Goal: Task Accomplishment & Management: Manage account settings

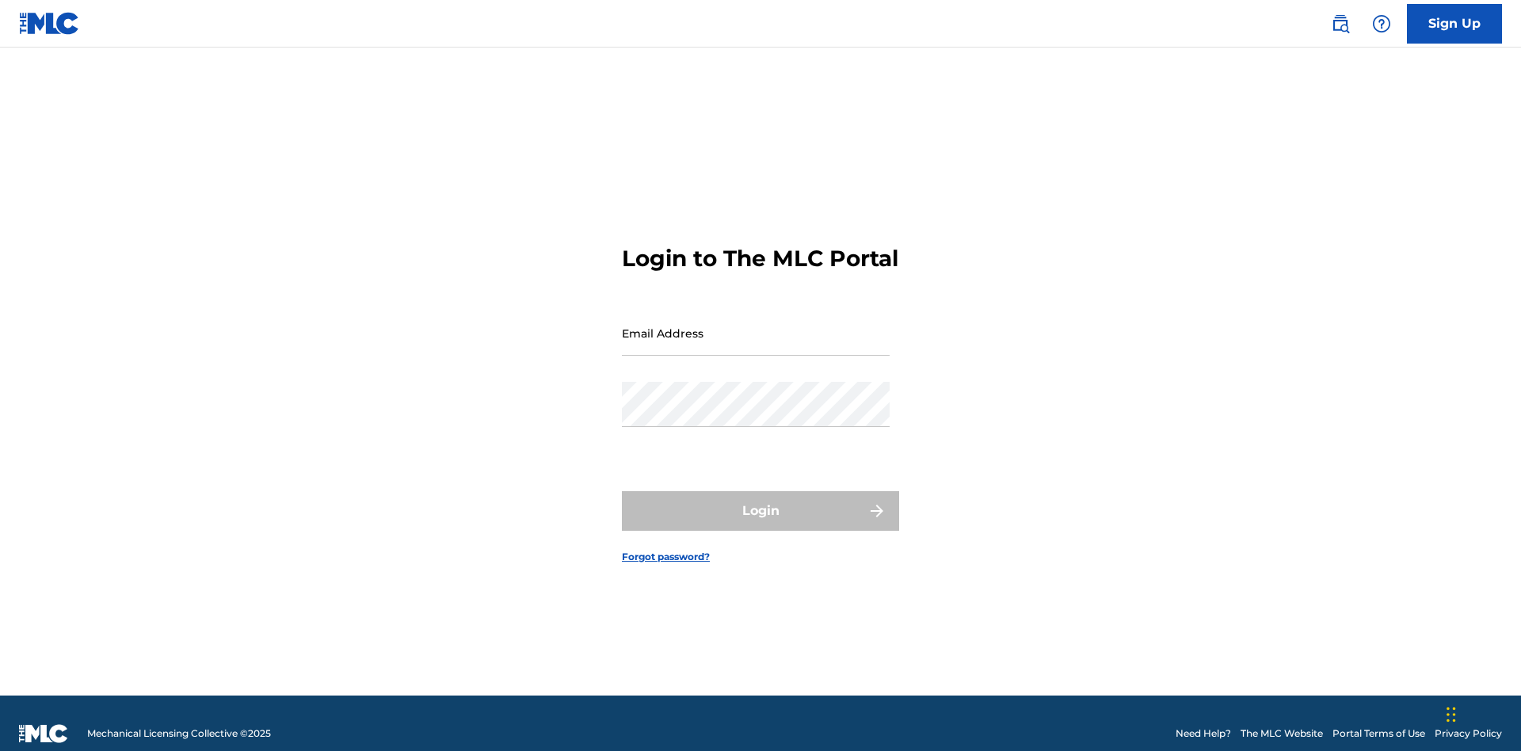
scroll to position [21, 0]
click at [756, 326] on input "Email Address" at bounding box center [756, 333] width 268 height 45
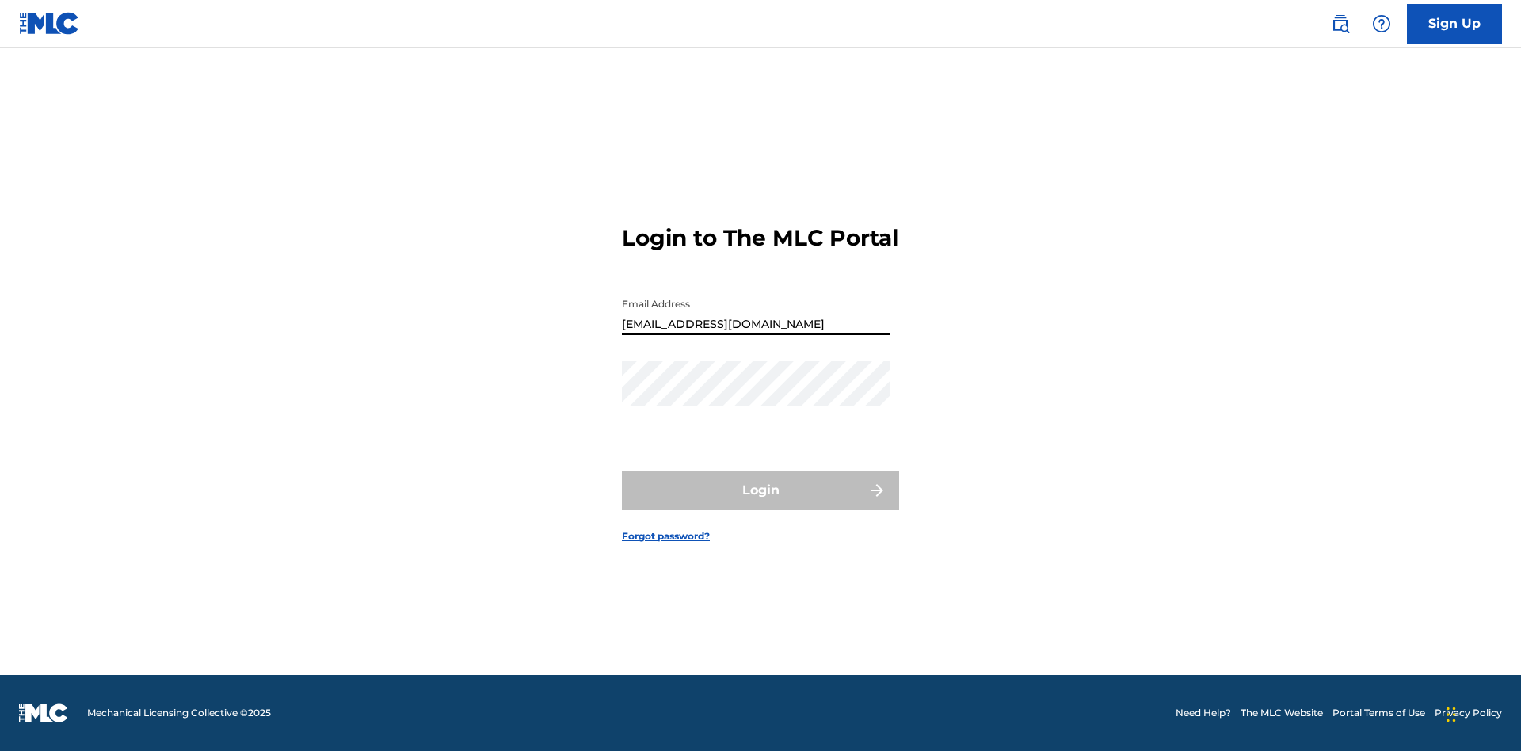
type input "[EMAIL_ADDRESS][DOMAIN_NAME]"
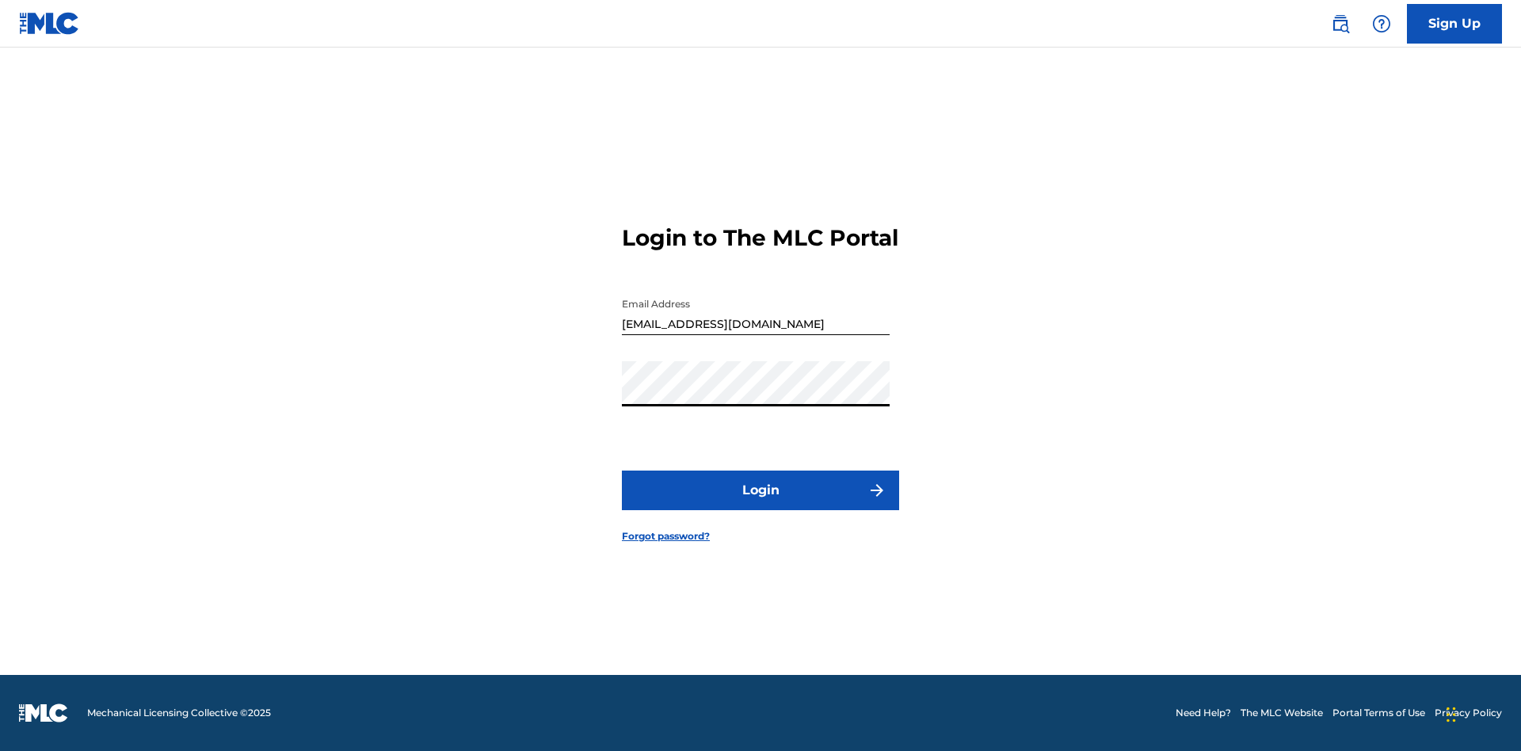
click at [760, 504] on button "Login" at bounding box center [760, 491] width 277 height 40
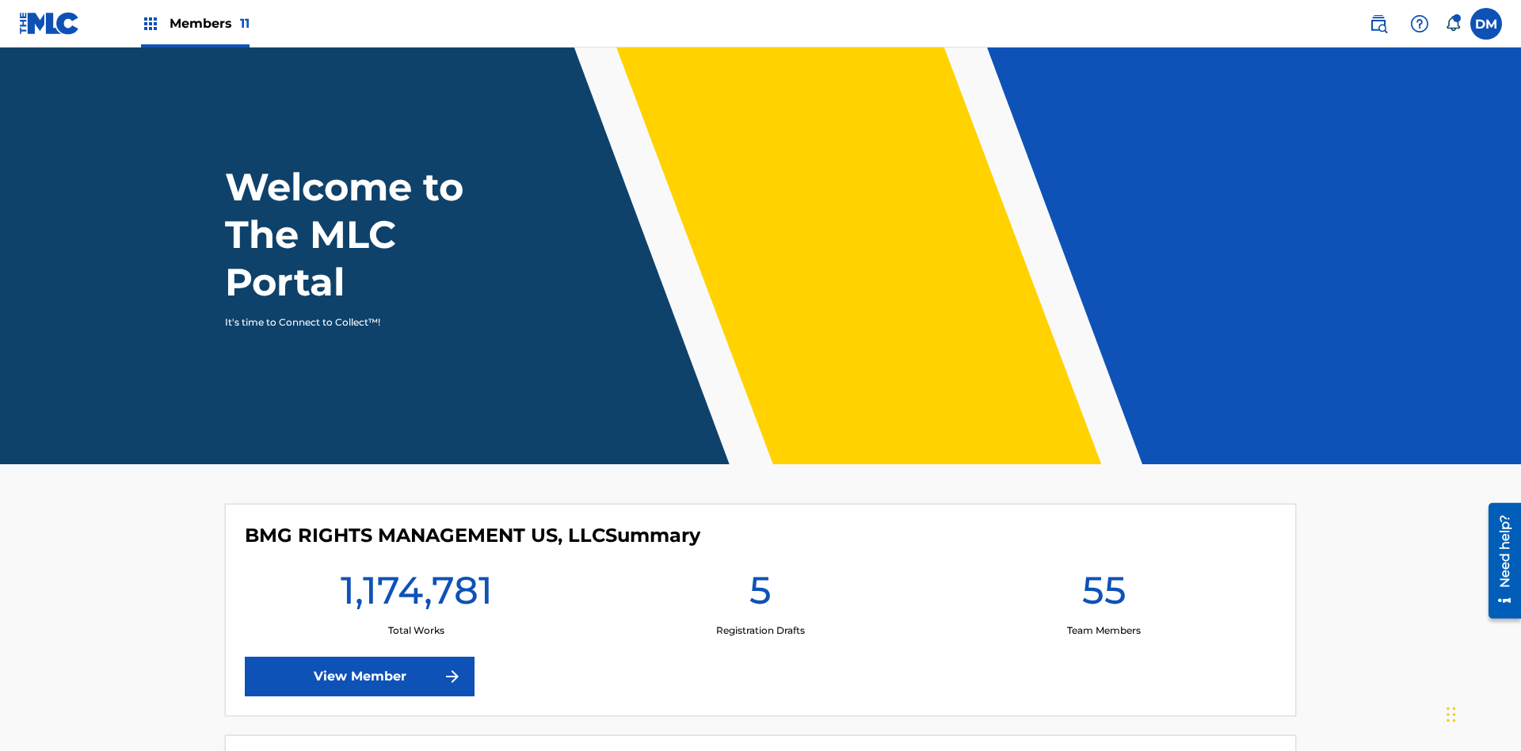
scroll to position [68, 0]
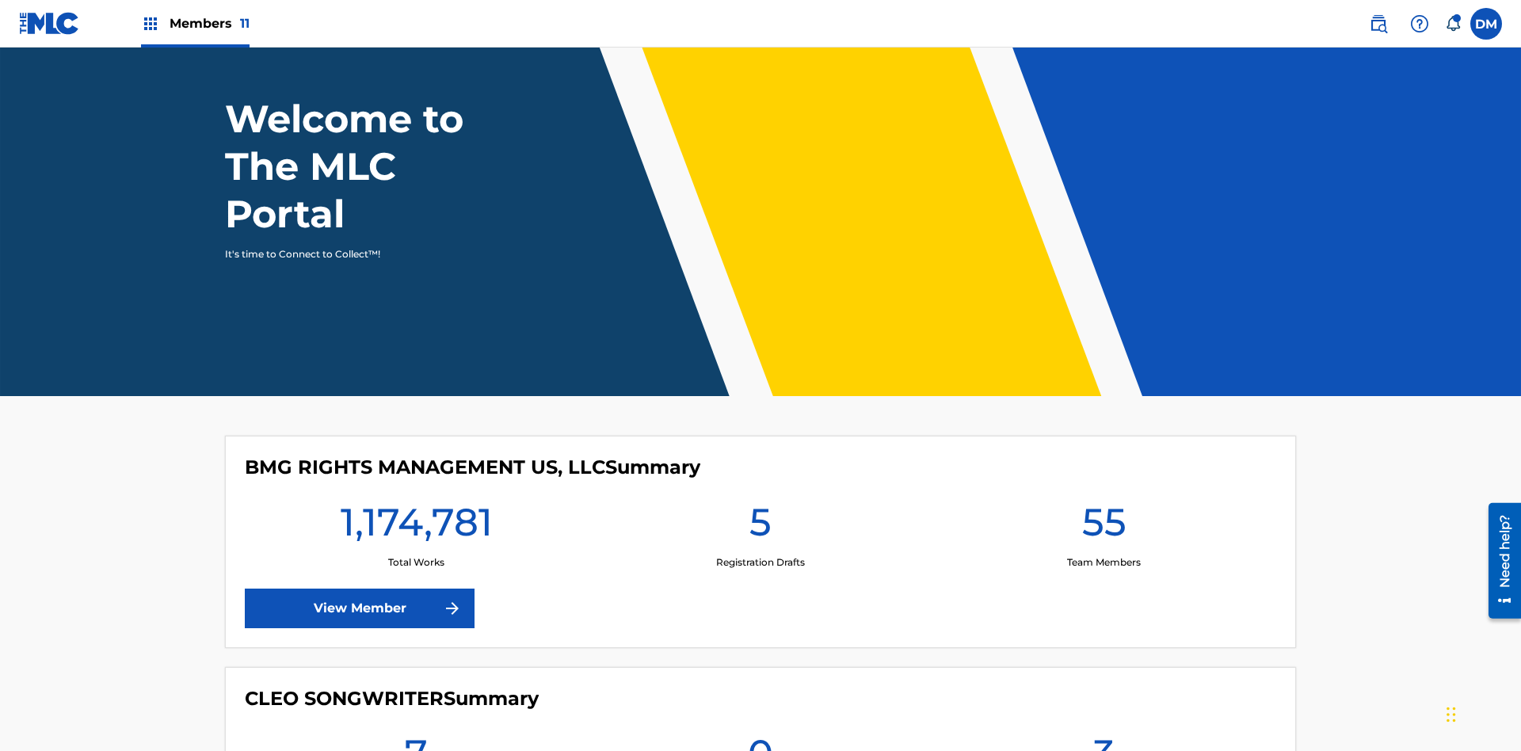
click at [195, 23] on span "Members 11" at bounding box center [210, 23] width 80 height 18
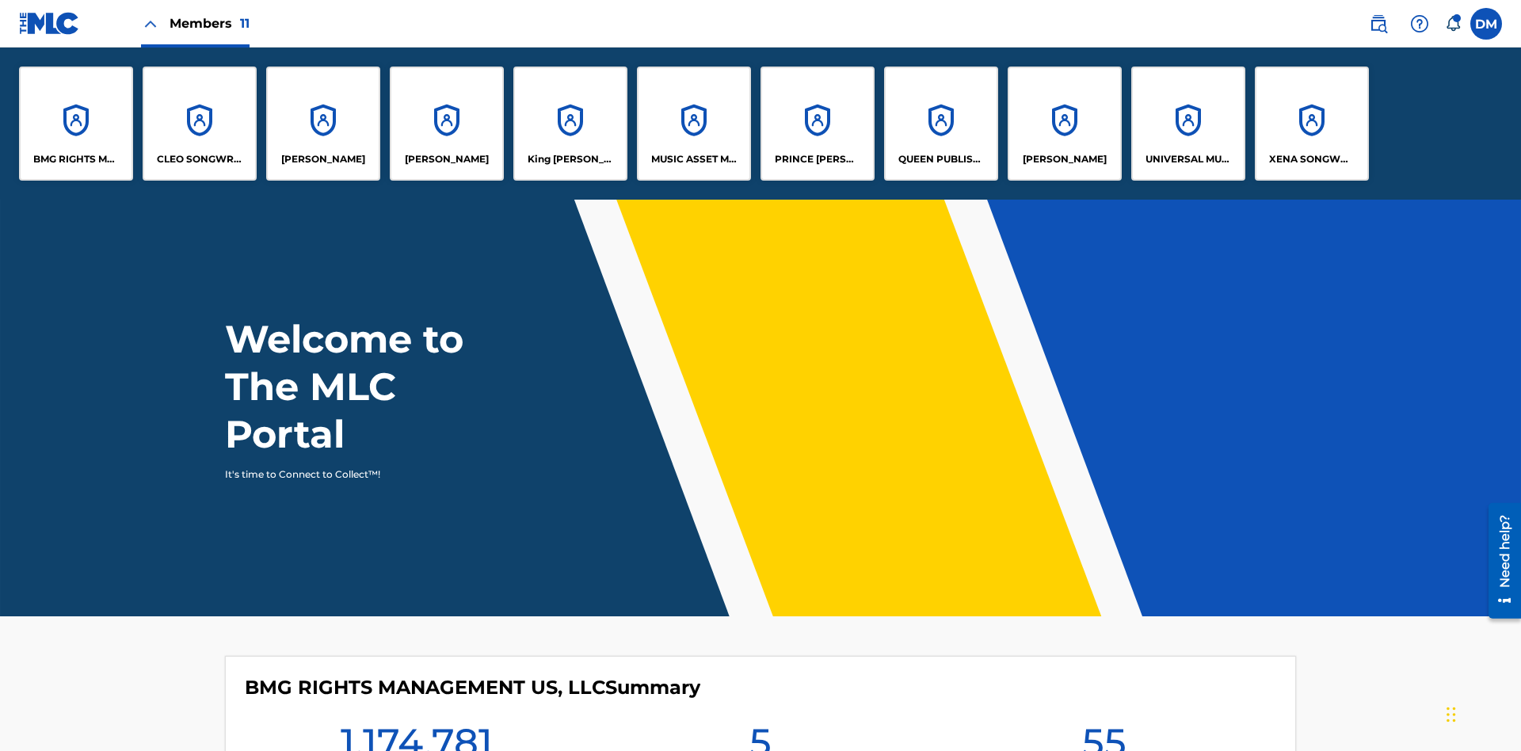
scroll to position [0, 0]
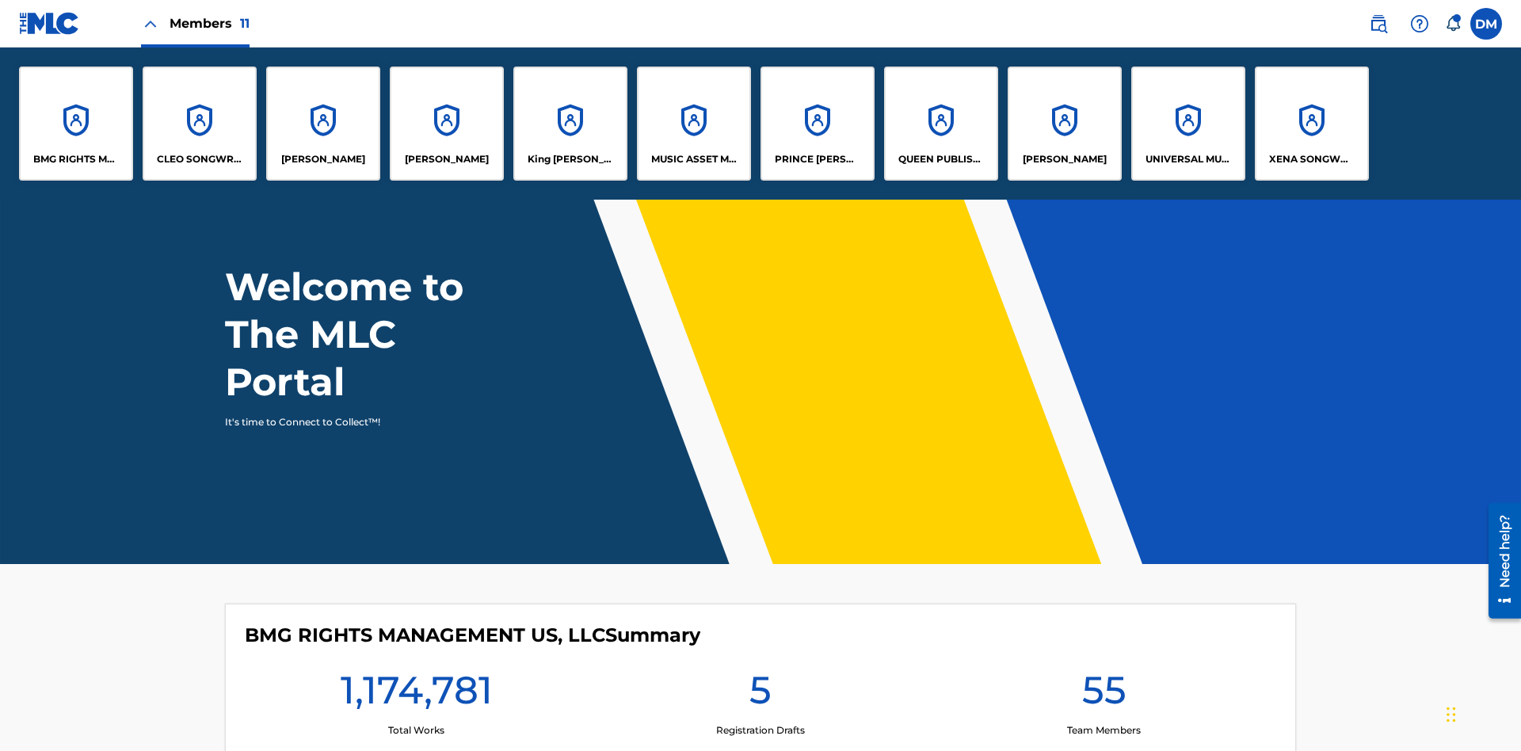
click at [570, 159] on p "King [PERSON_NAME]" at bounding box center [571, 159] width 86 height 14
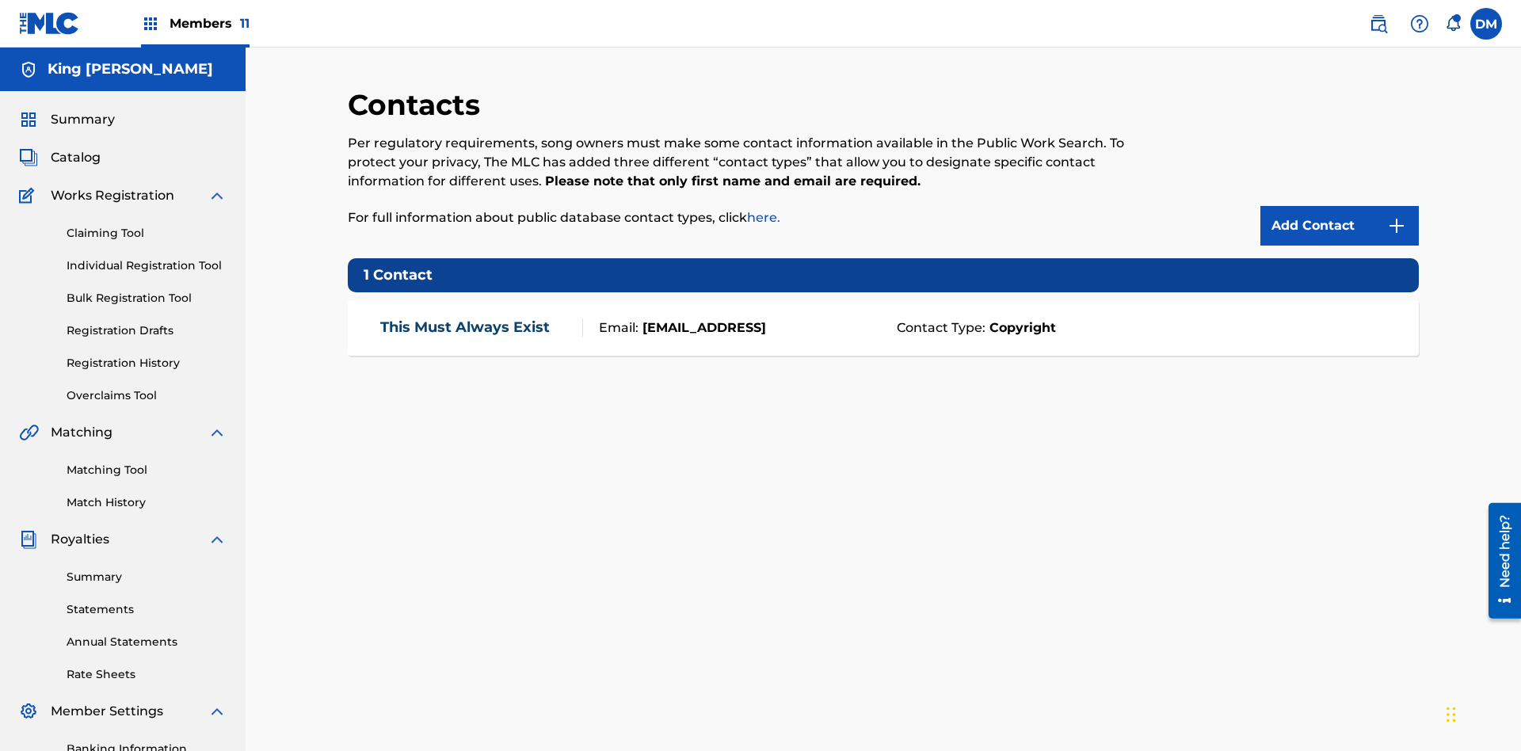
click at [1397, 216] on img at bounding box center [1396, 225] width 19 height 19
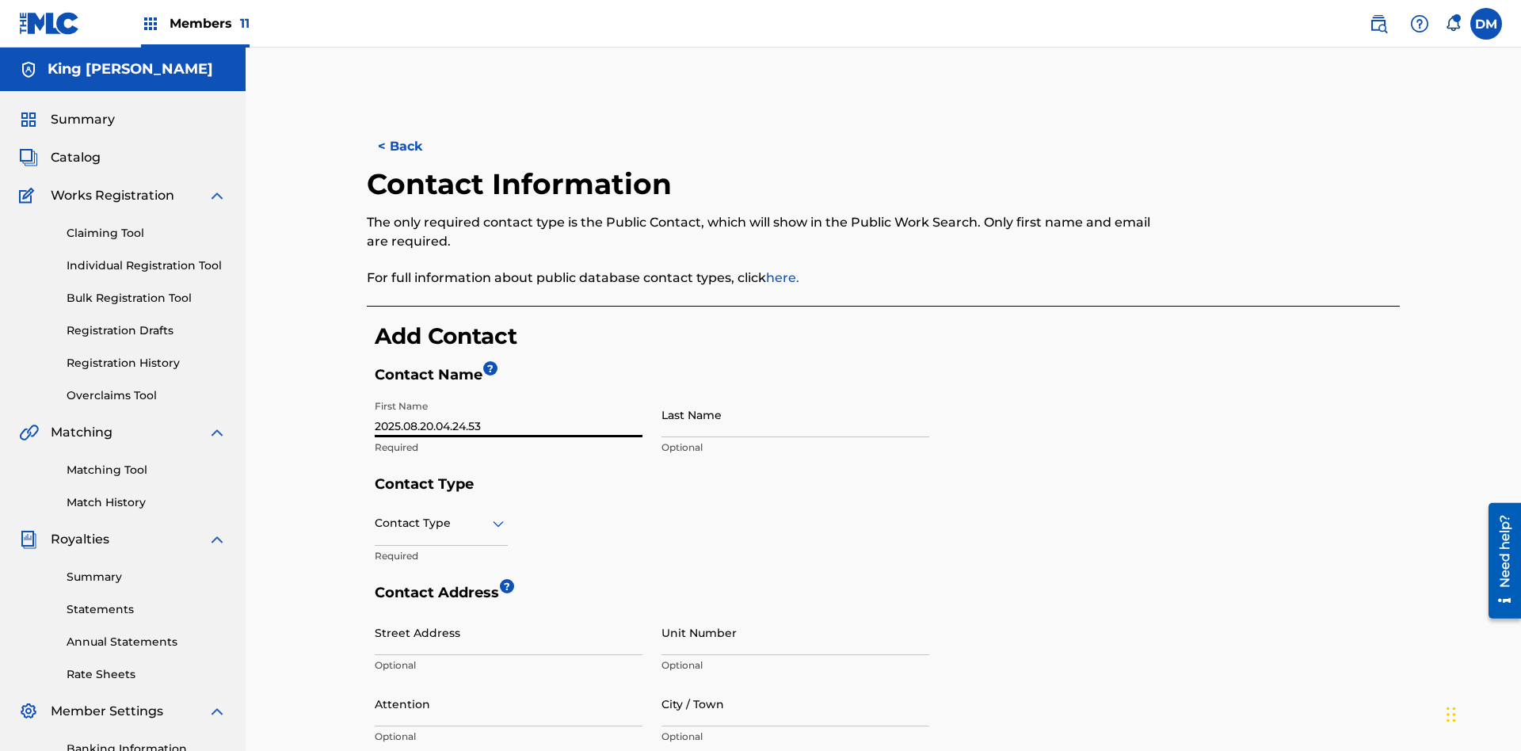
type input "2025.08.20.04.24.53"
click at [795, 392] on input "Last Name" at bounding box center [795, 414] width 268 height 45
type input "2025.08.20.04.24.53"
click at [375, 515] on input "text" at bounding box center [376, 523] width 3 height 17
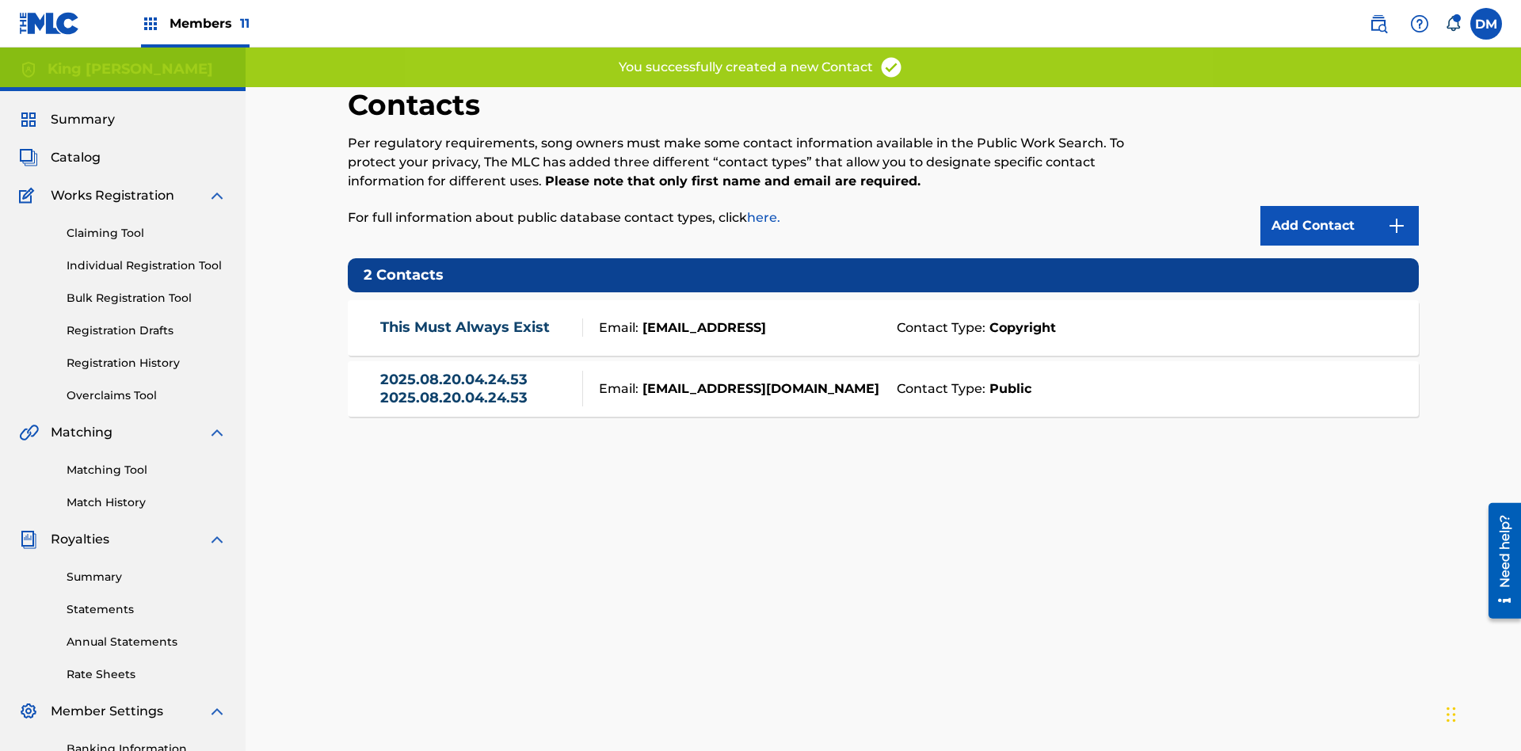
click at [477, 371] on link "2025.08.20.04.24.53 2025.08.20.04.24.53" at bounding box center [477, 389] width 195 height 36
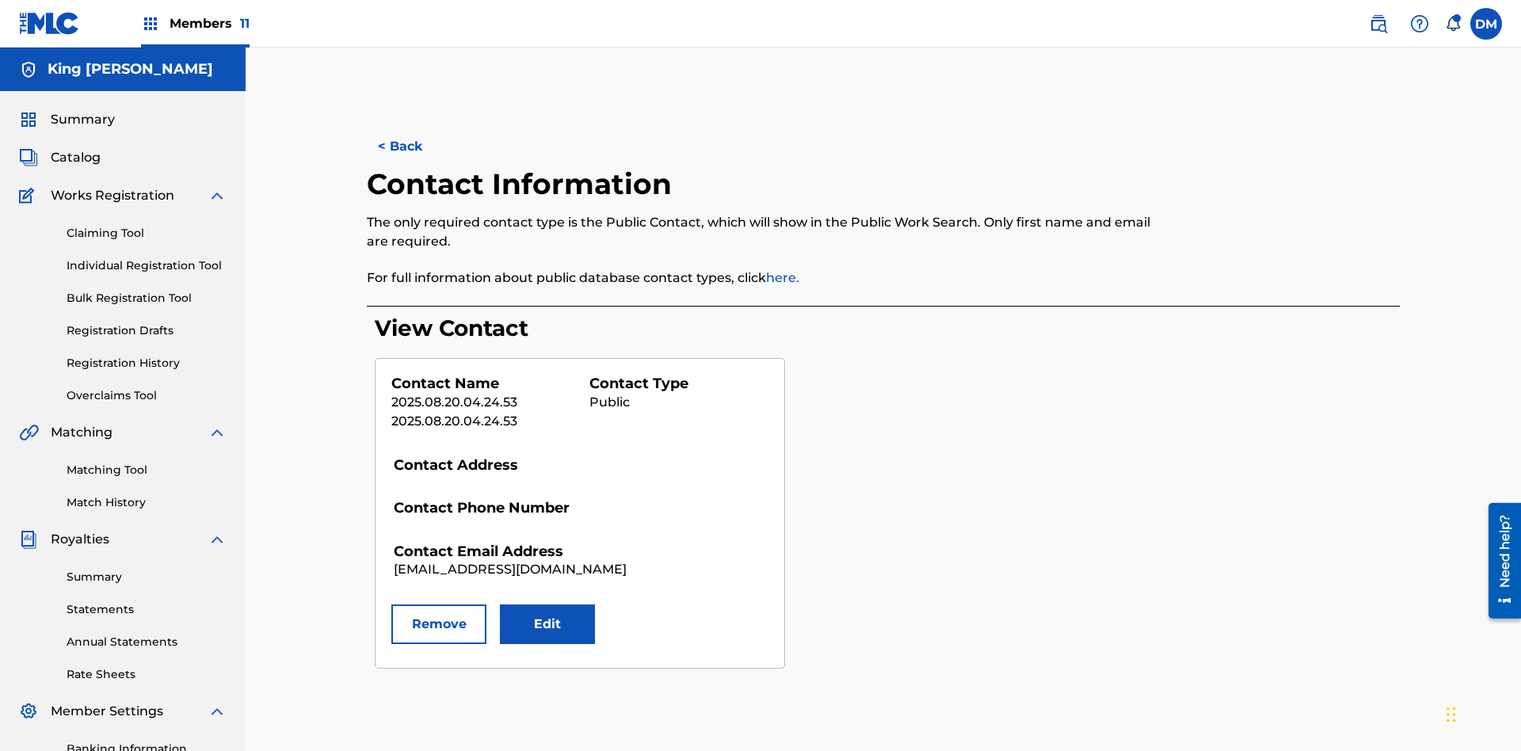
scroll to position [231, 0]
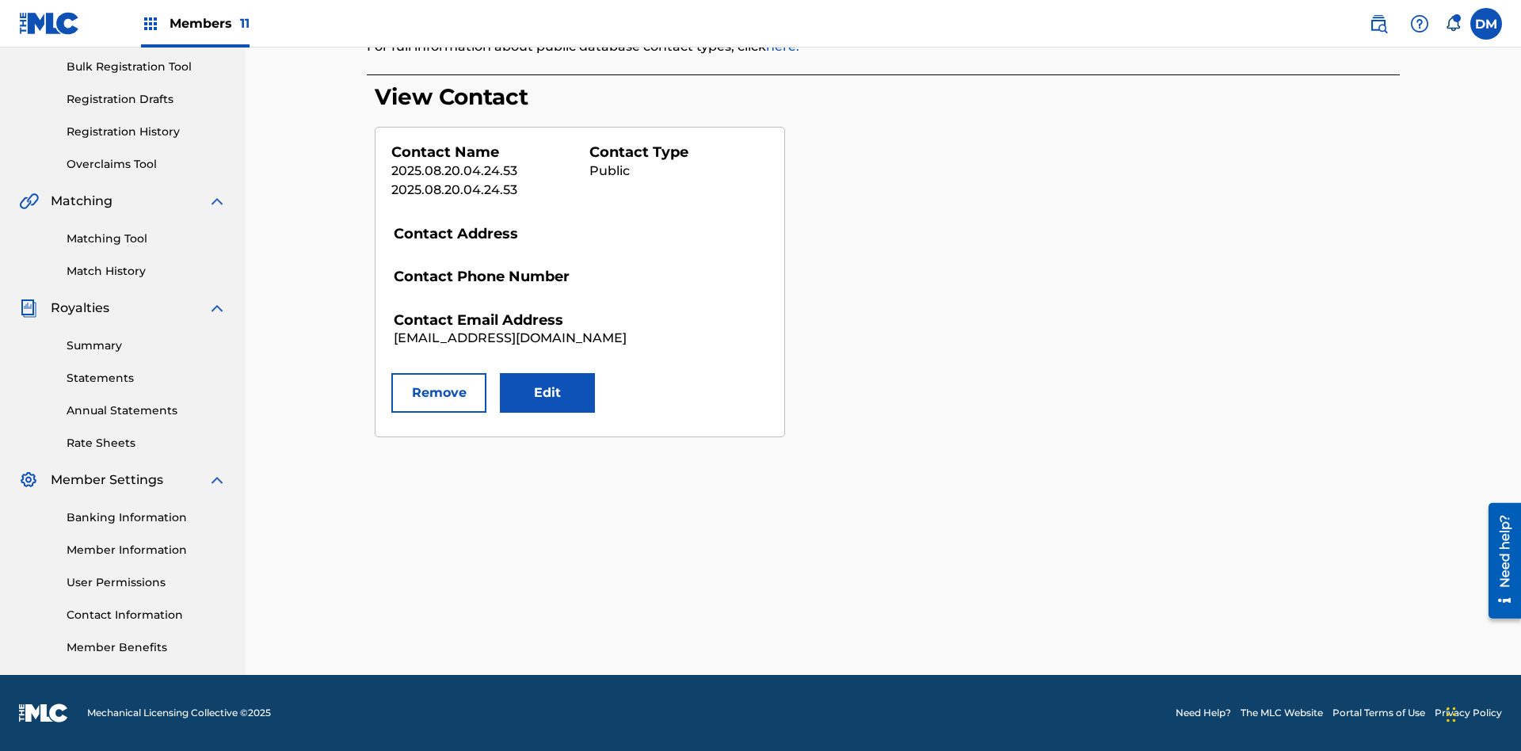
click at [547, 393] on button "Edit" at bounding box center [547, 393] width 95 height 40
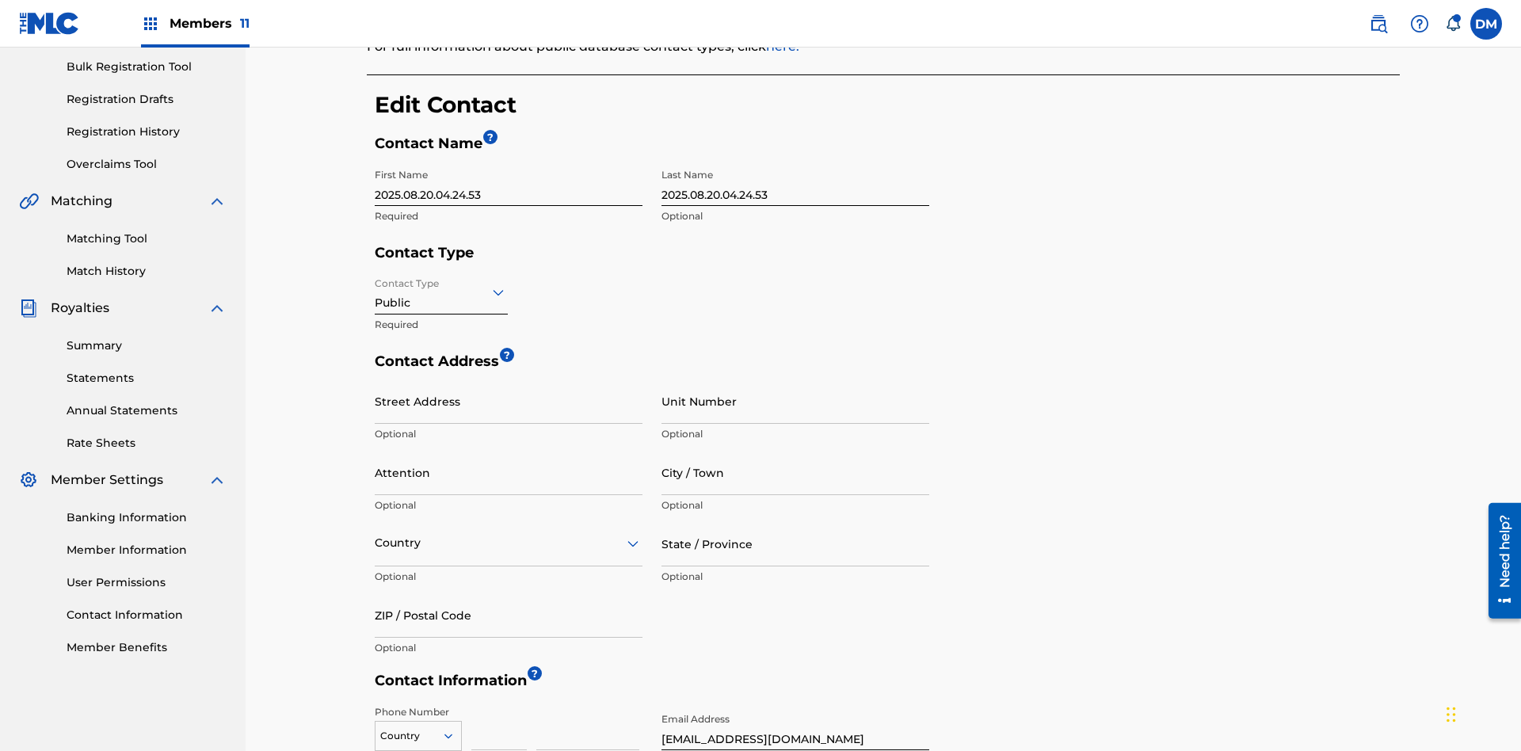
click at [509, 161] on input "2025.08.20.04.24.53" at bounding box center [509, 183] width 268 height 45
type input "2025.08.20.04.26.52"
click at [795, 161] on input "2025.08.20.04.24.53" at bounding box center [795, 183] width 268 height 45
type input "2025.08.20.04.26.52"
click at [375, 284] on input "Contact Type" at bounding box center [376, 292] width 3 height 17
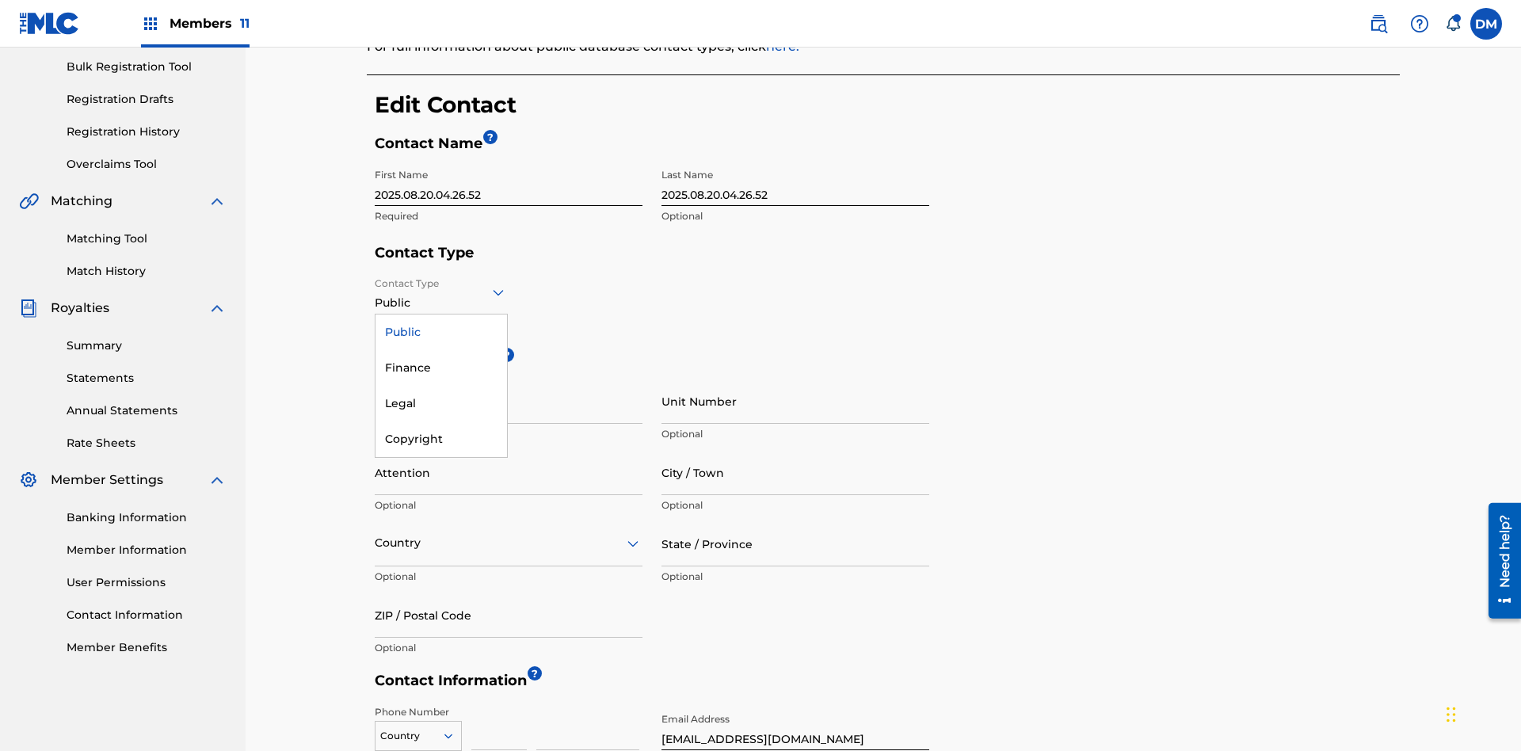
click at [441, 350] on div "Finance" at bounding box center [440, 368] width 131 height 36
click at [795, 450] on input "City / Town" at bounding box center [795, 472] width 268 height 45
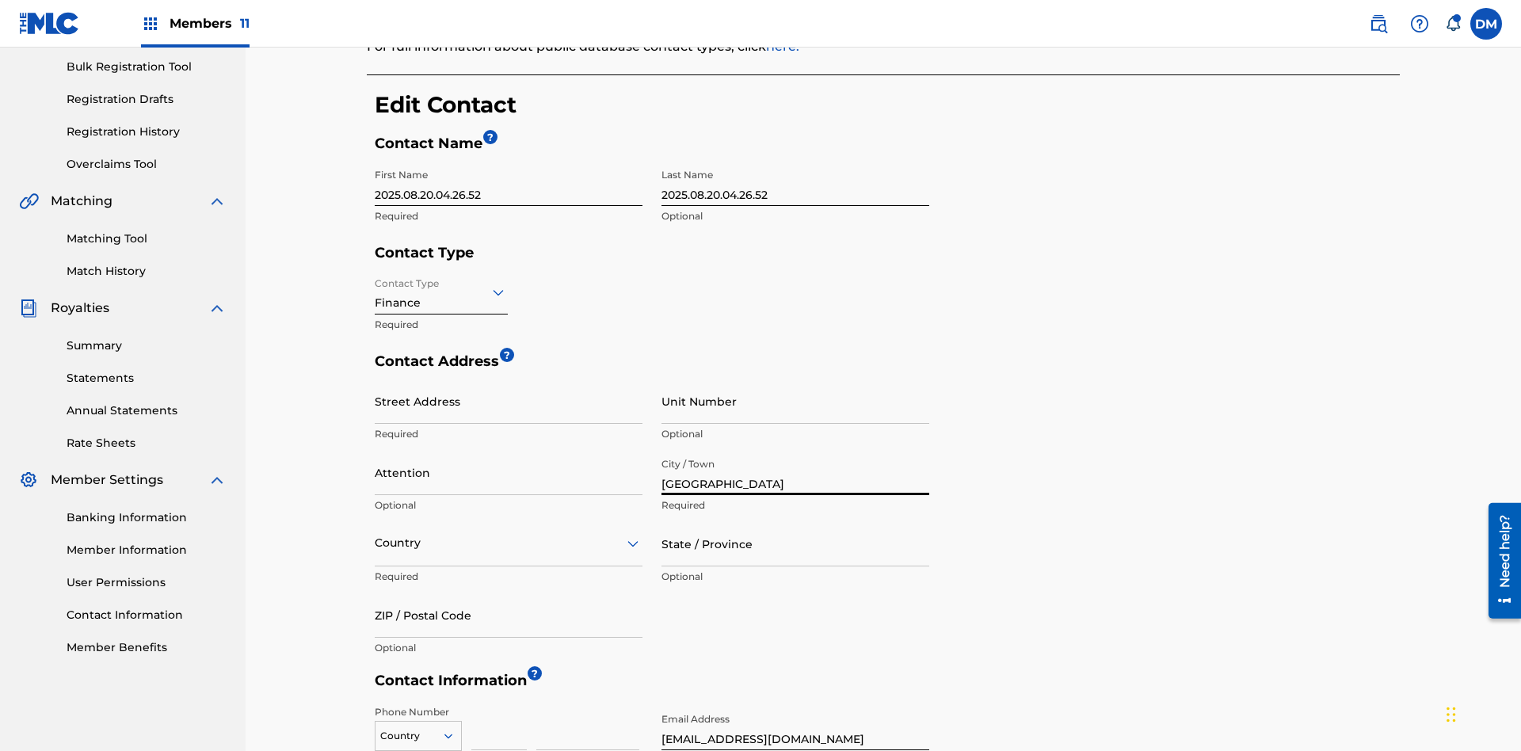
type input "[GEOGRAPHIC_DATA]"
click at [509, 379] on input "Street Address" at bounding box center [509, 401] width 268 height 45
type input "[STREET_ADDRESS]"
click at [795, 379] on input "Unit Number" at bounding box center [795, 401] width 268 height 45
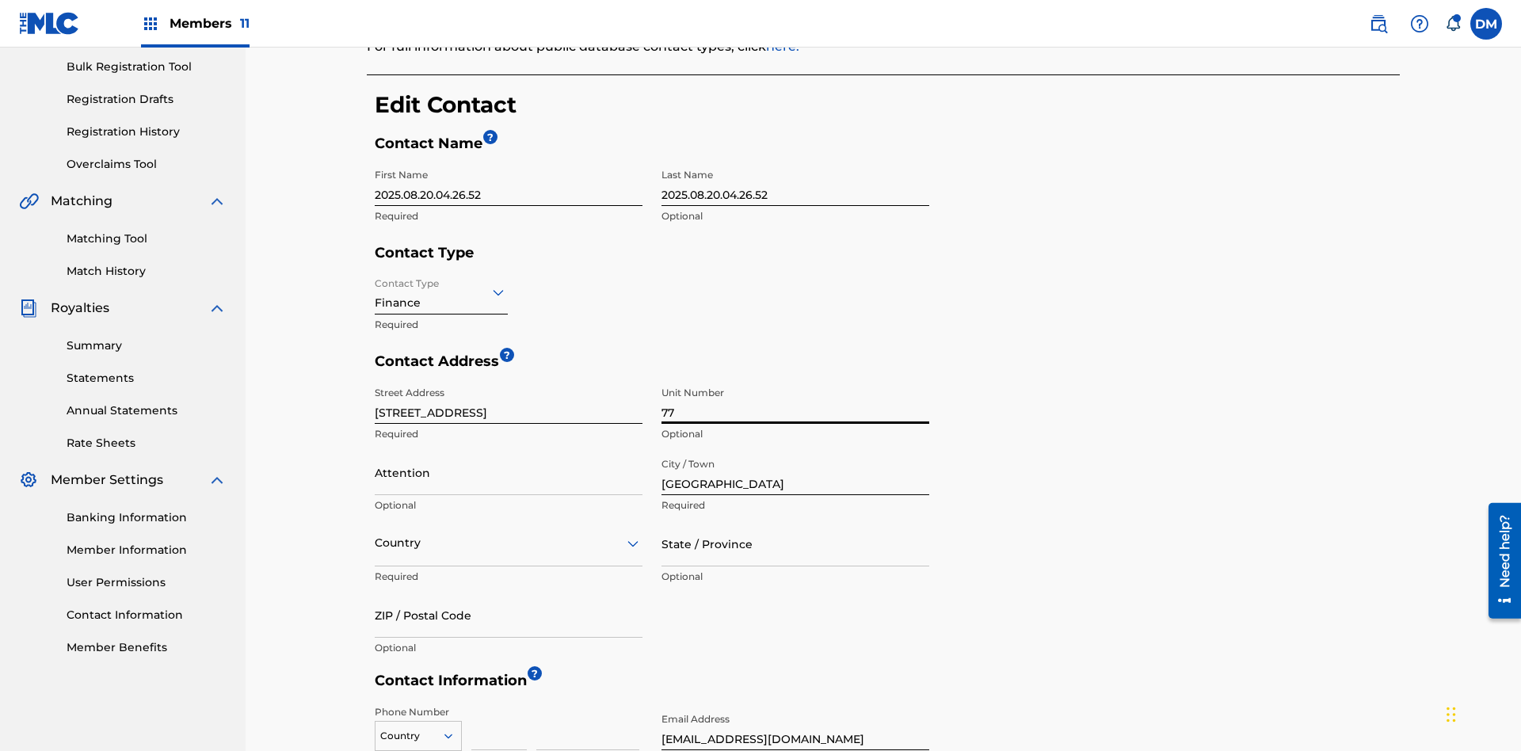
type input "77"
click at [509, 450] on input "Attention" at bounding box center [509, 472] width 268 height 45
type input "[PERSON_NAME]"
click at [375, 535] on input "text" at bounding box center [376, 543] width 3 height 17
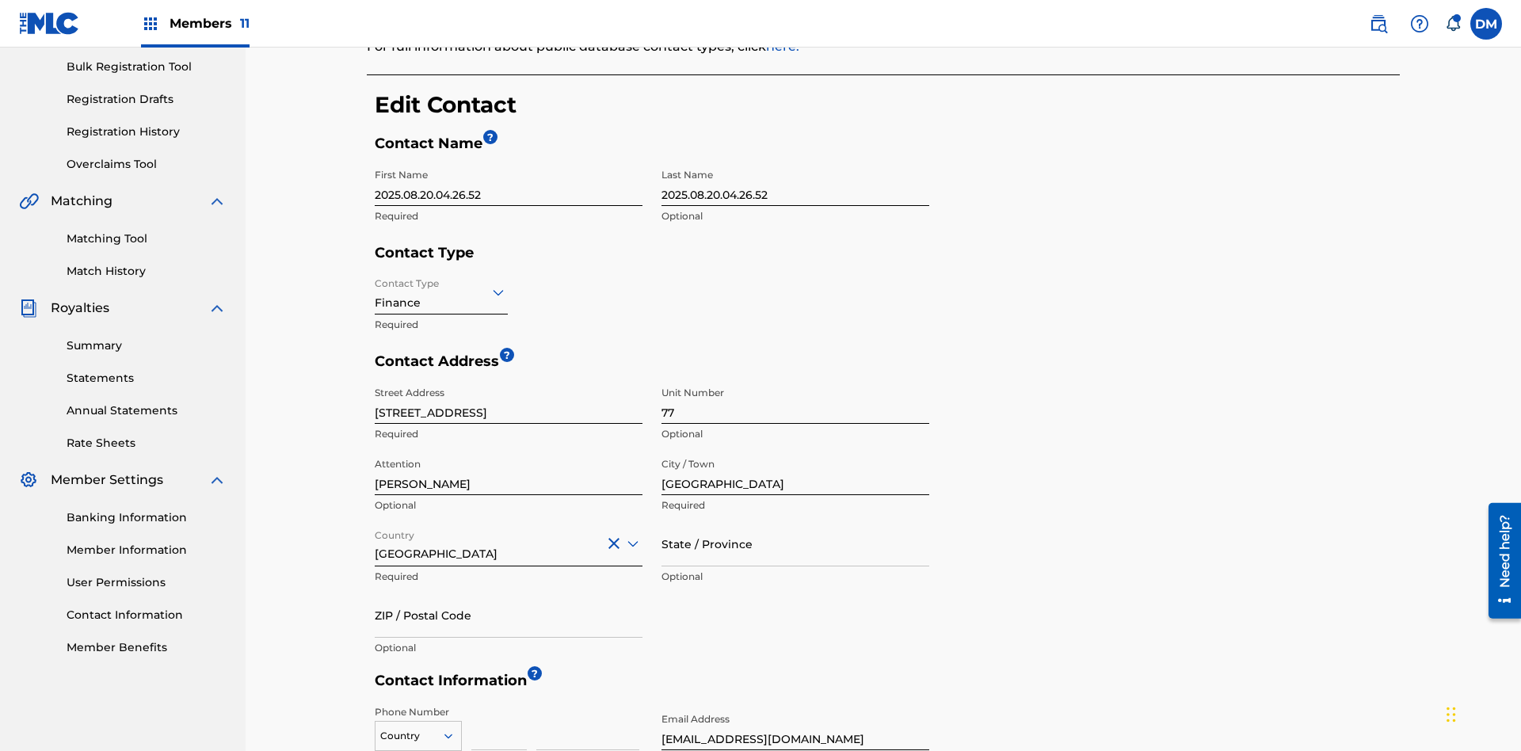
click at [795, 521] on input "State / Province" at bounding box center [795, 543] width 268 height 45
type input "[GEOGRAPHIC_DATA]"
click at [509, 593] on input "ZIP / Postal Code" at bounding box center [509, 615] width 268 height 45
type input "2060"
click at [455, 729] on icon at bounding box center [448, 736] width 14 height 14
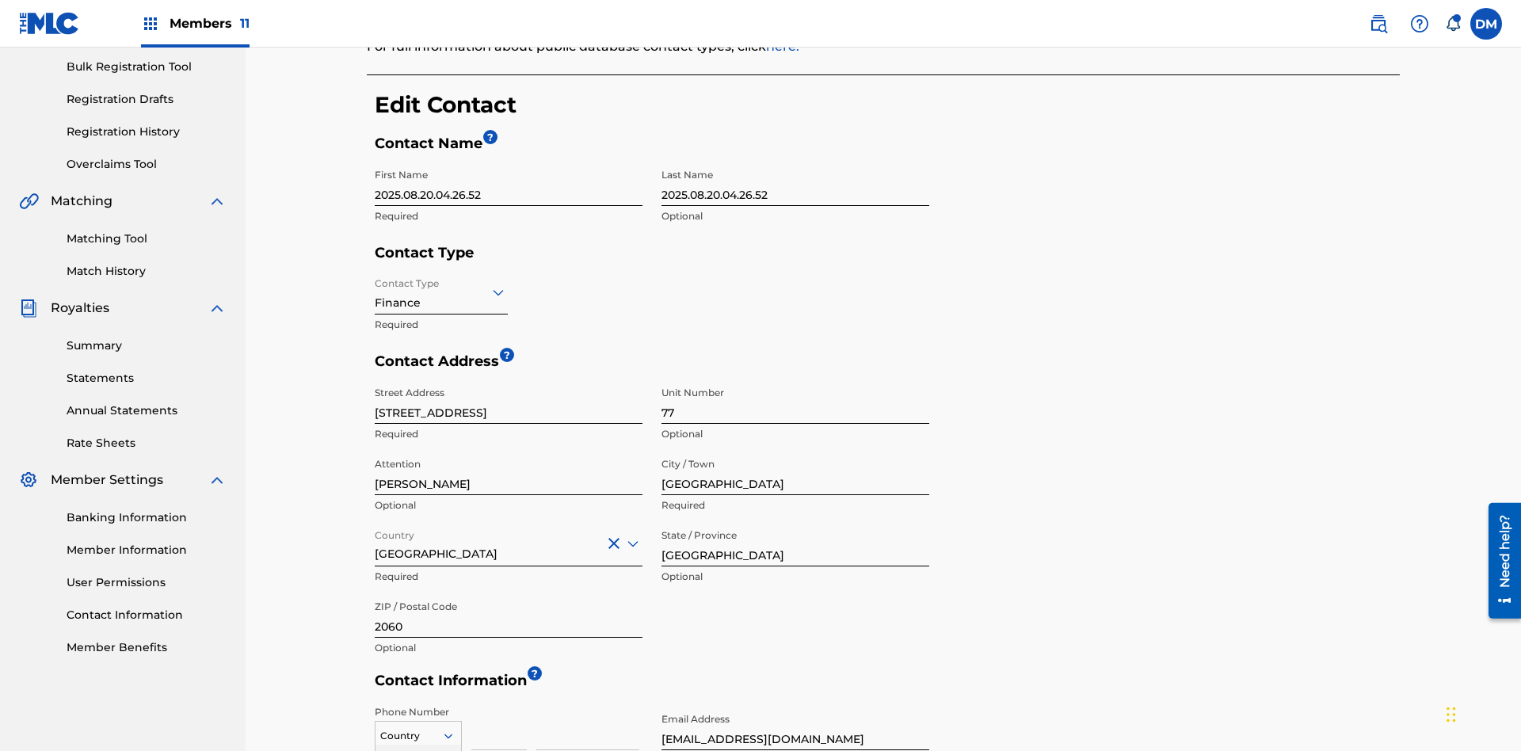
click at [499, 705] on input at bounding box center [498, 727] width 55 height 45
type input "293"
click at [588, 705] on input at bounding box center [587, 727] width 103 height 45
type input "9199000"
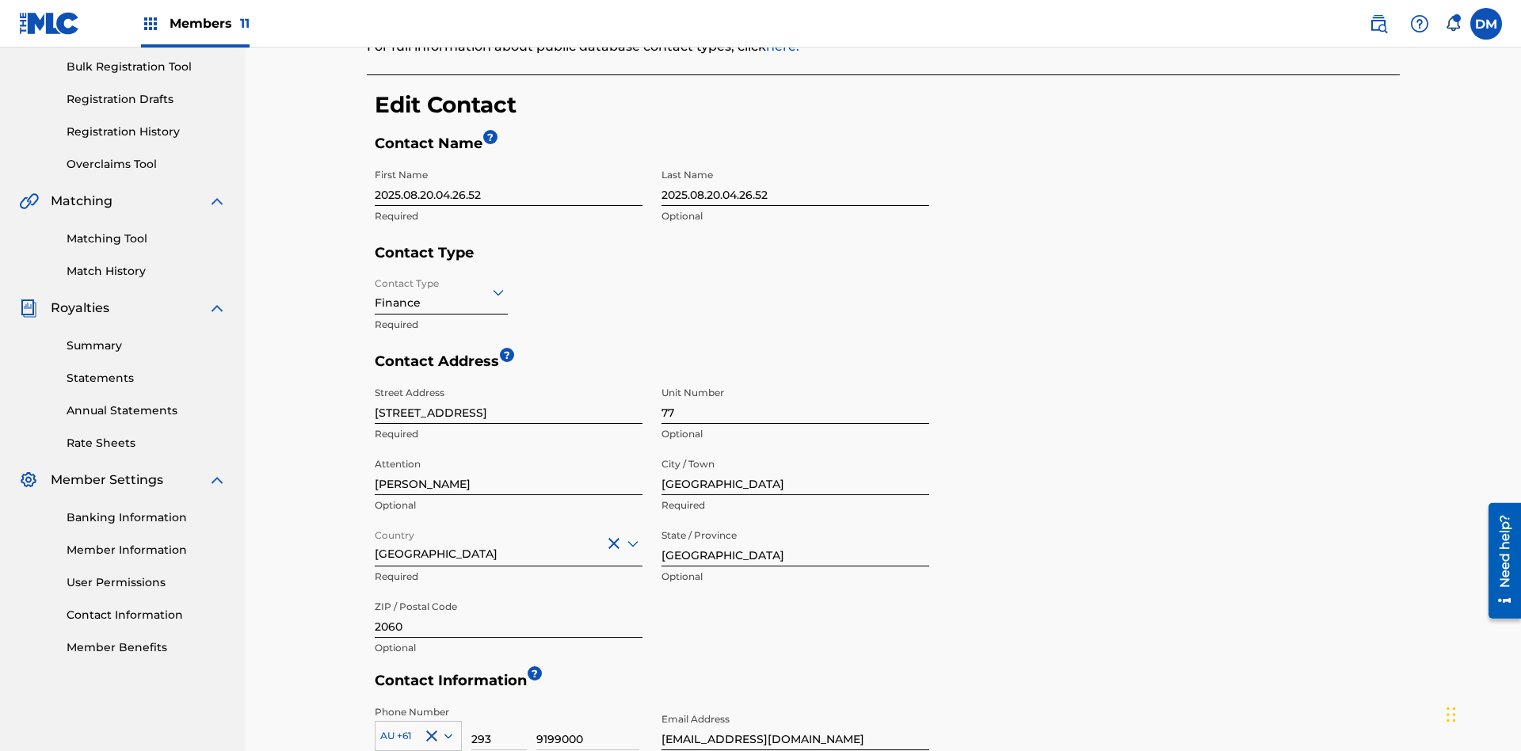
click at [795, 705] on input "[EMAIL_ADDRESS][DOMAIN_NAME]" at bounding box center [795, 727] width 268 height 45
type input "[EMAIL_ADDRESS][DOMAIN_NAME]"
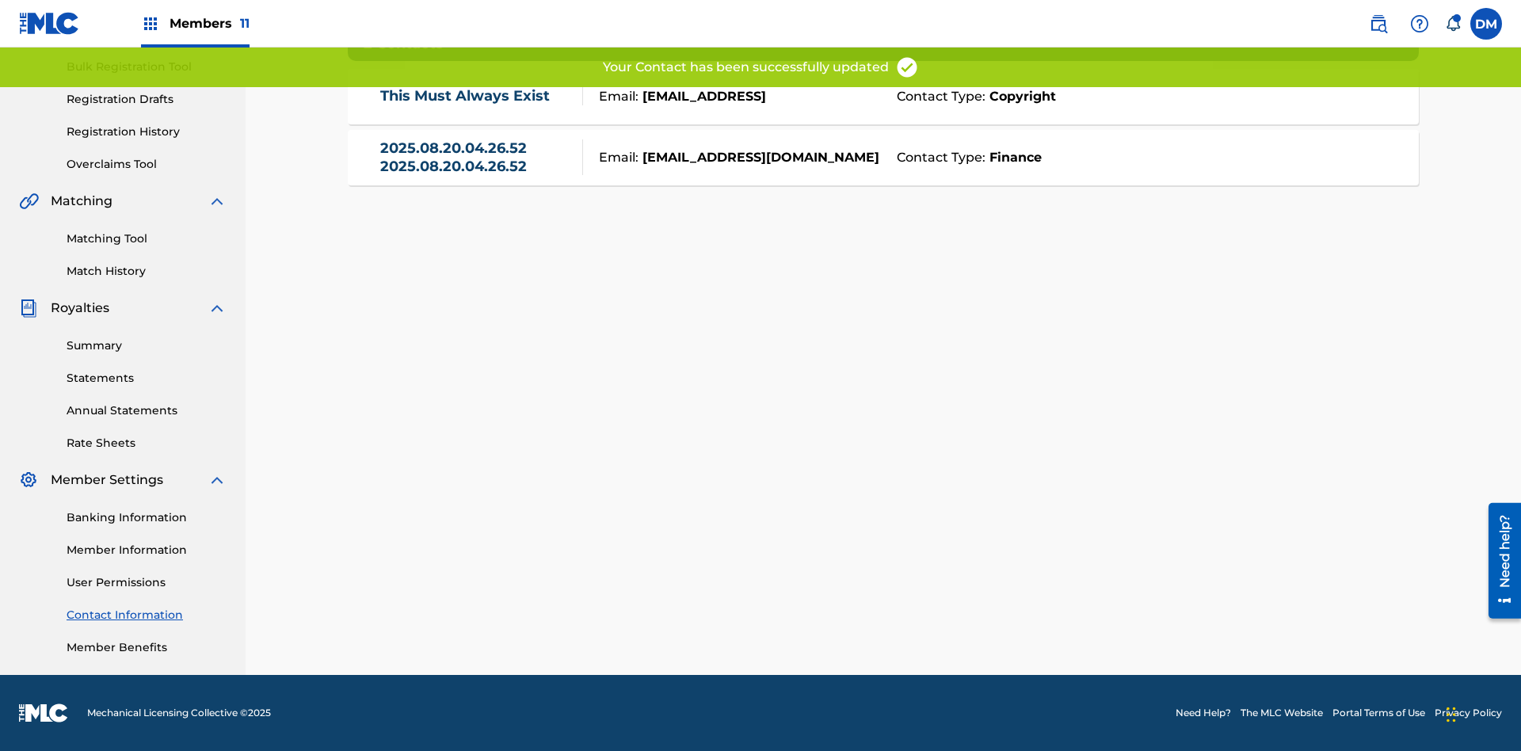
click at [147, 615] on link "Contact Information" at bounding box center [147, 615] width 160 height 17
click at [477, 157] on link "2025.08.20.04.26.52 2025.08.20.04.26.52" at bounding box center [477, 157] width 195 height 36
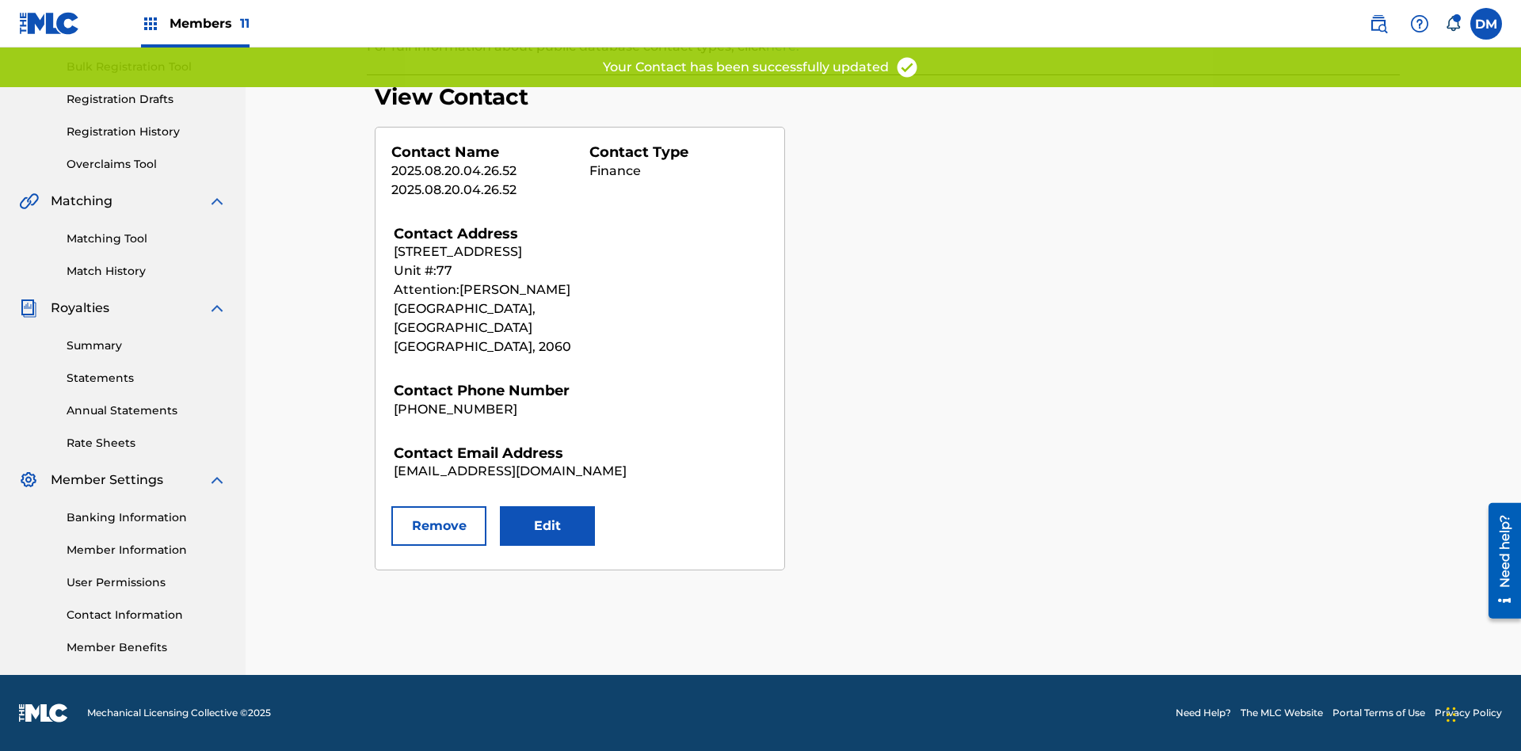
click at [439, 507] on button "Remove" at bounding box center [438, 526] width 95 height 40
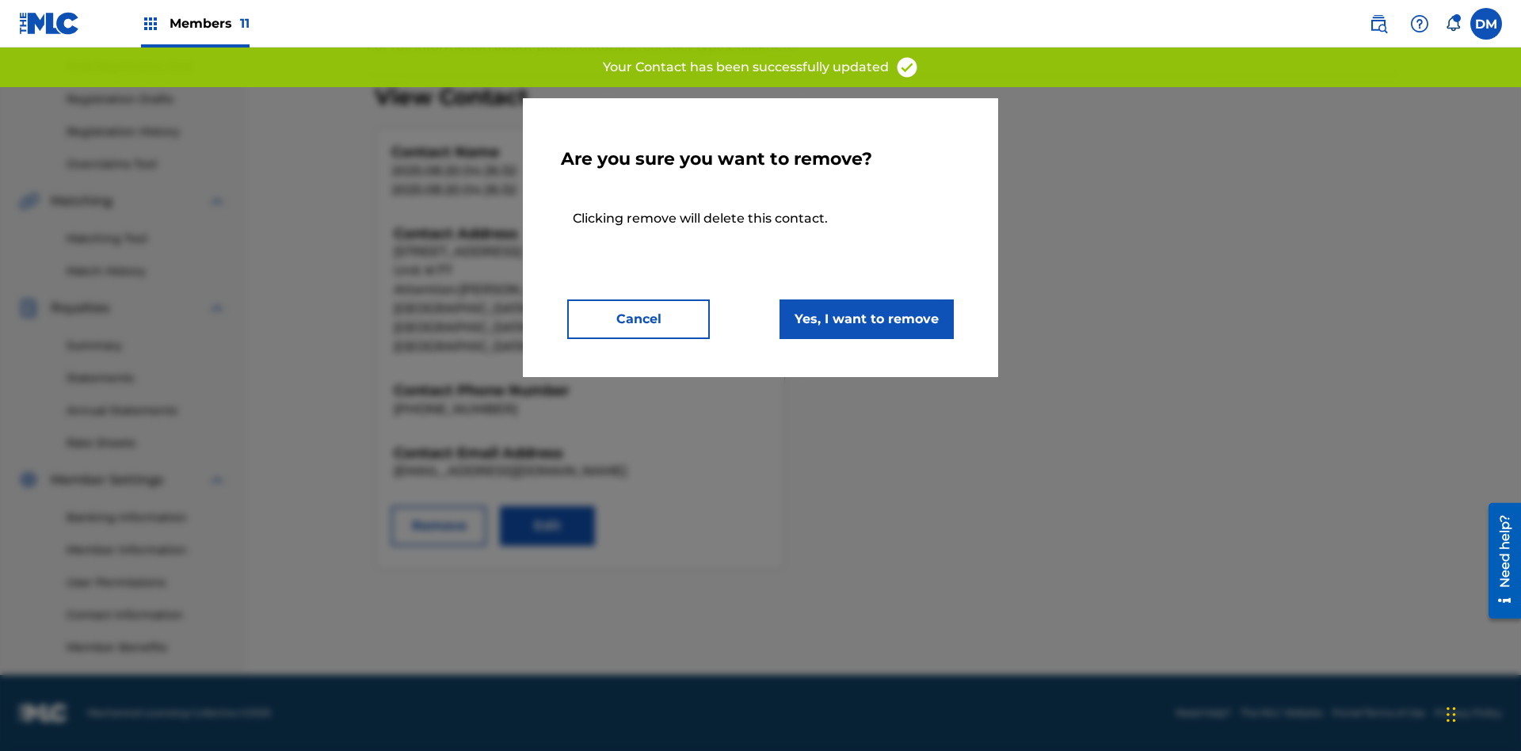
click at [867, 318] on button "Yes, I want to remove" at bounding box center [866, 319] width 174 height 40
